Goal: Transaction & Acquisition: Book appointment/travel/reservation

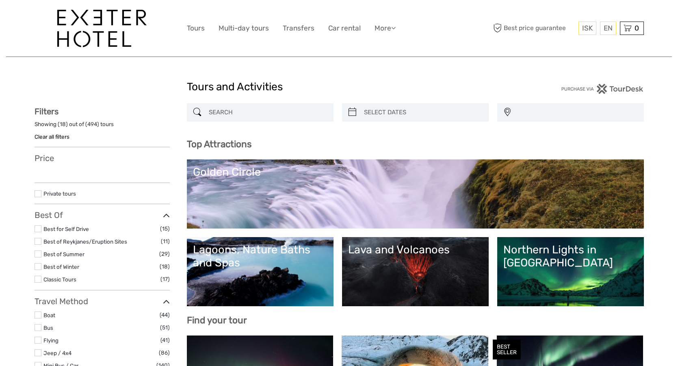
select select
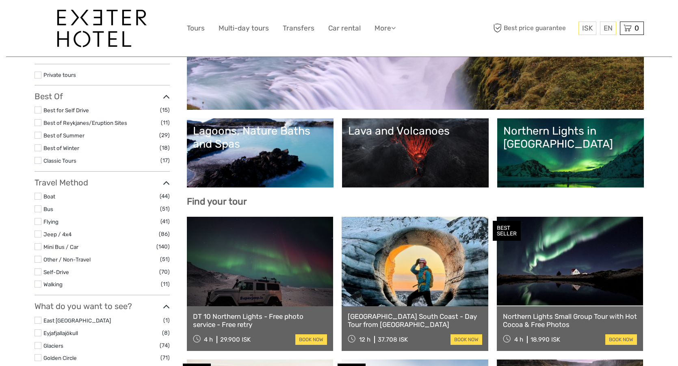
scroll to position [122, 0]
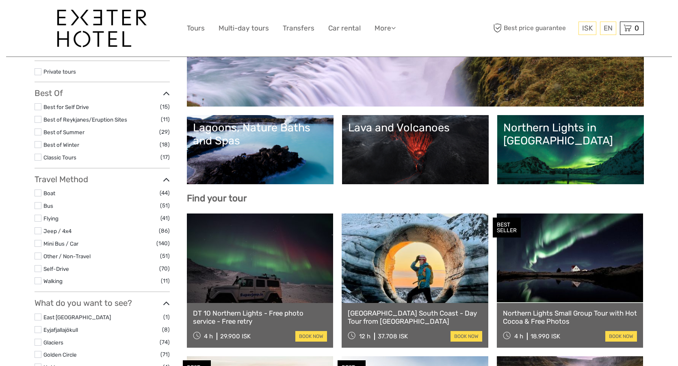
select select
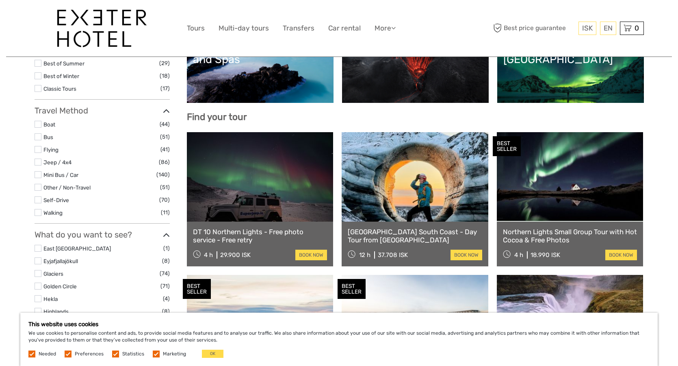
scroll to position [0, 0]
click at [213, 352] on button "OK" at bounding box center [213, 354] width 22 height 8
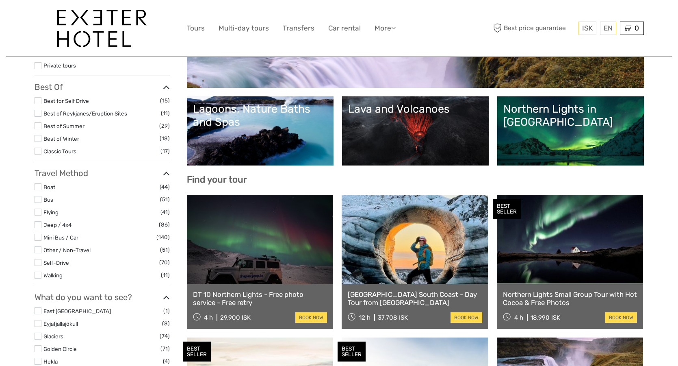
scroll to position [122, 0]
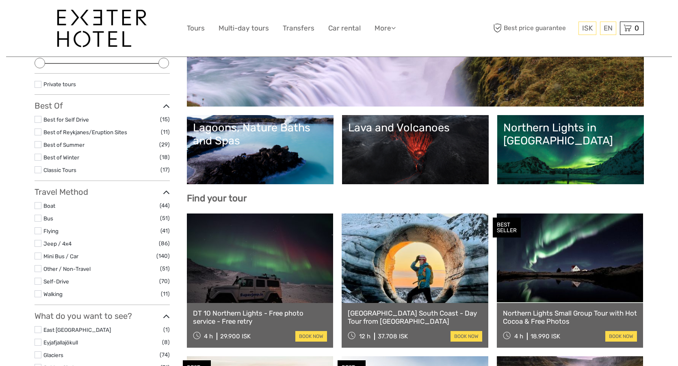
click at [239, 156] on link "Lagoons, Nature Baths and Spas" at bounding box center [260, 149] width 135 height 57
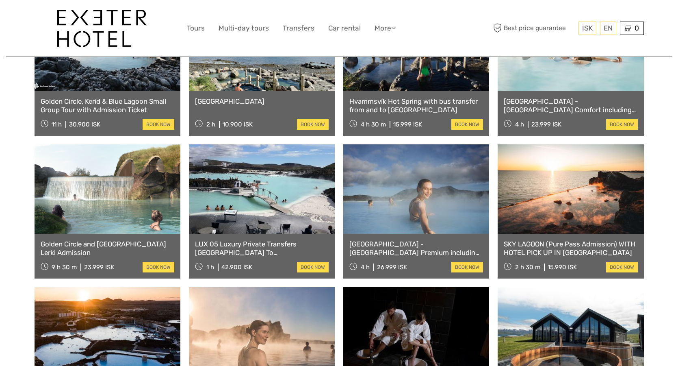
scroll to position [325, 0]
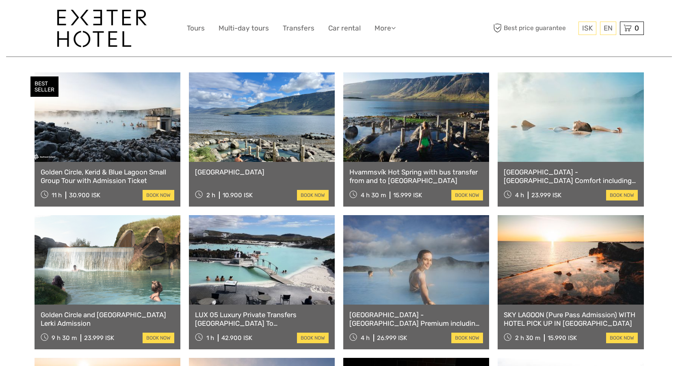
click at [365, 154] on link at bounding box center [417, 116] width 146 height 89
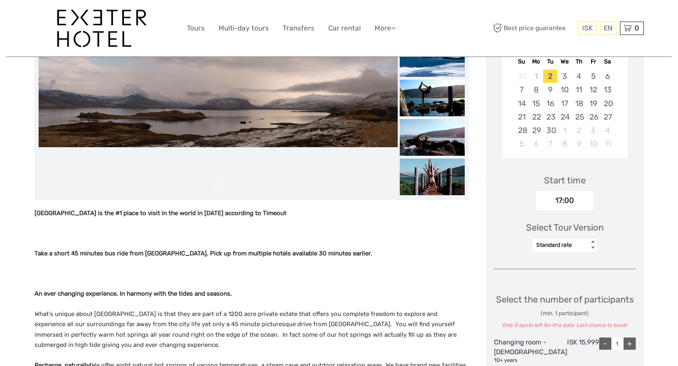
scroll to position [163, 0]
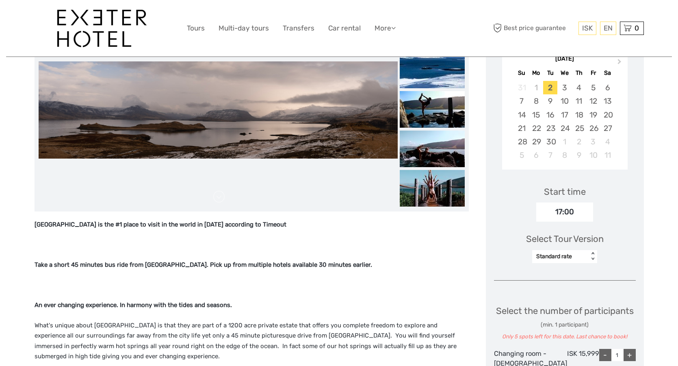
click at [596, 252] on div "< >" at bounding box center [593, 256] width 7 height 9
